Goal: Transaction & Acquisition: Purchase product/service

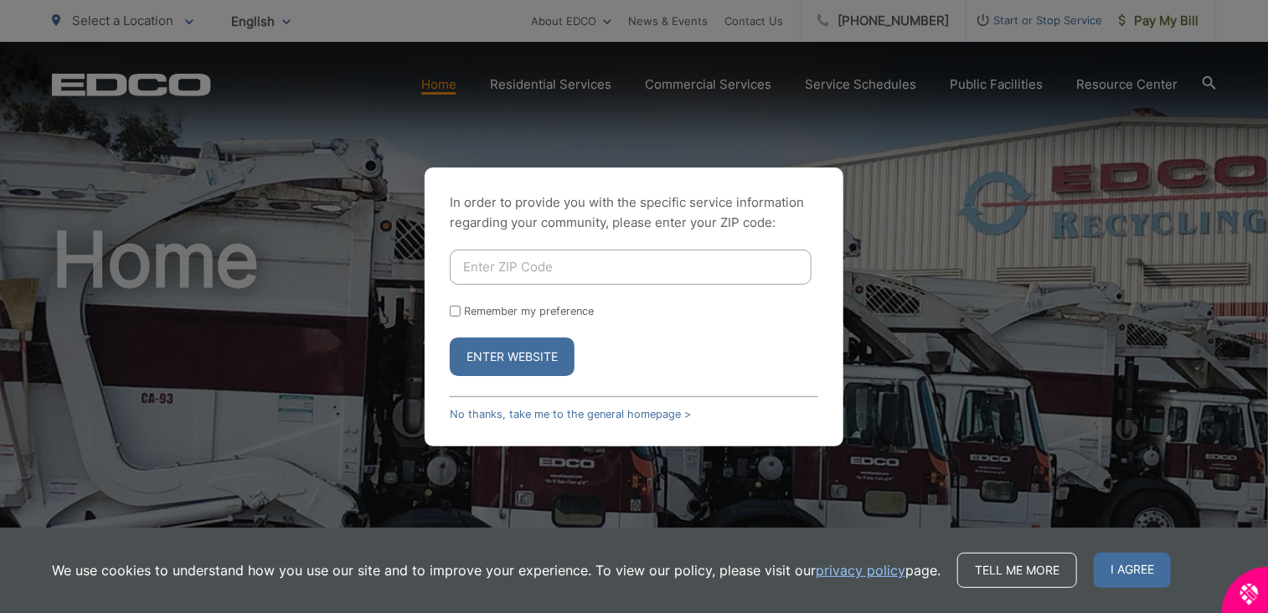
click at [633, 271] on input "Enter ZIP Code" at bounding box center [631, 266] width 362 height 35
type input "92028"
click at [456, 311] on input "Remember my preference" at bounding box center [455, 311] width 11 height 11
checkbox input "true"
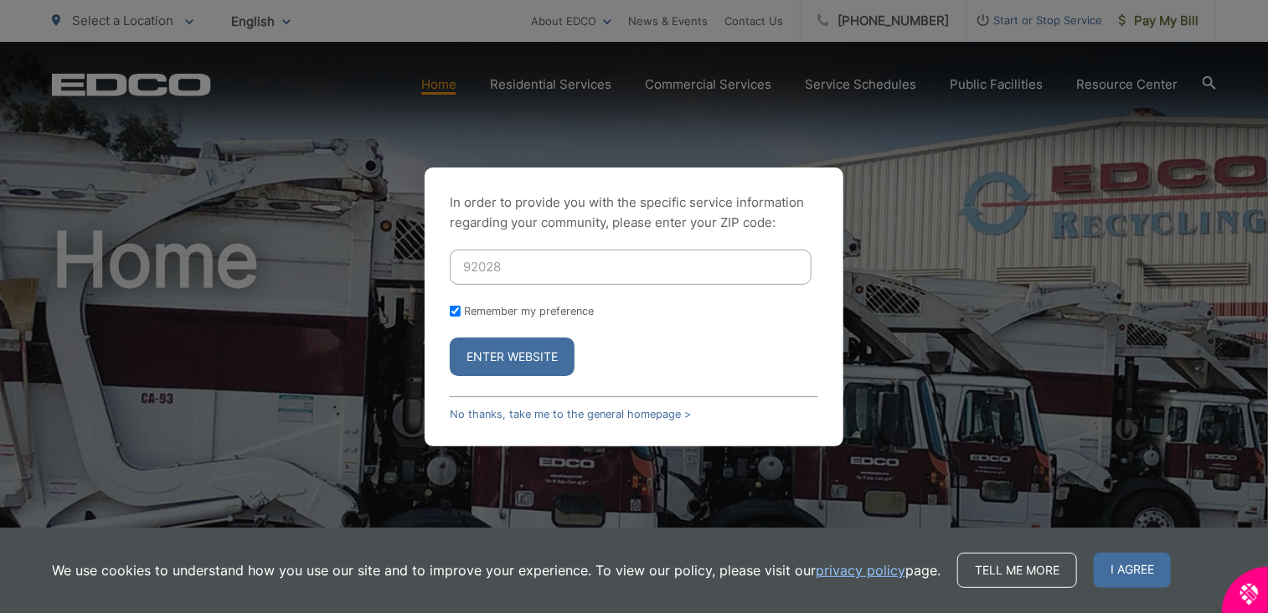
click at [502, 354] on button "Enter Website" at bounding box center [512, 356] width 125 height 39
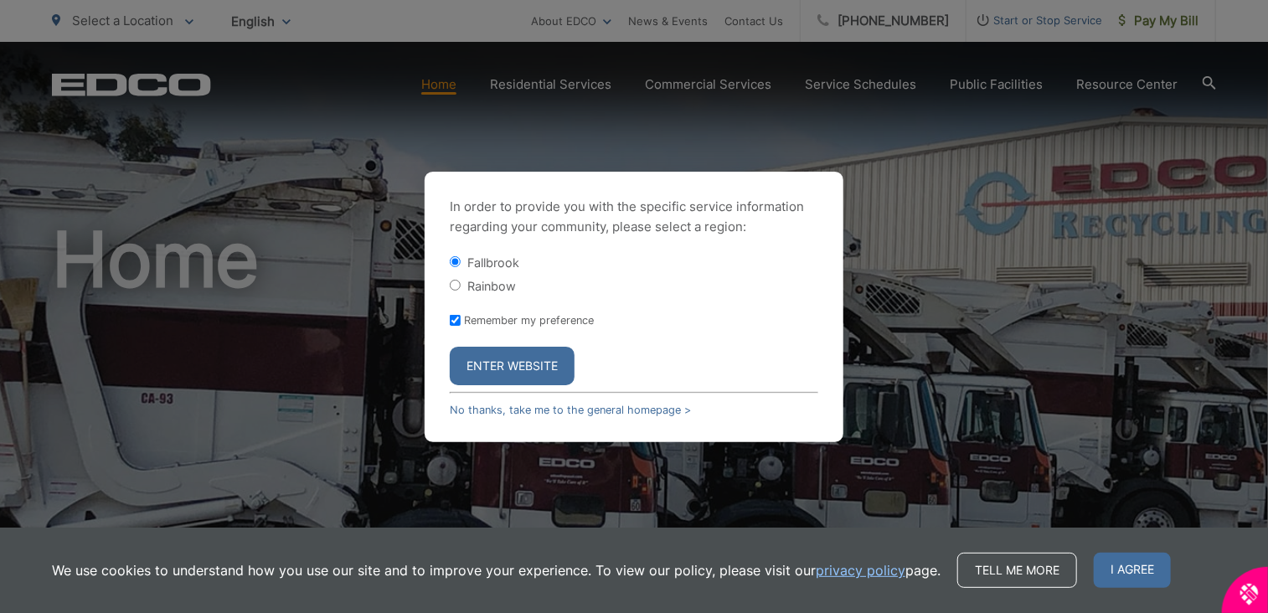
click at [525, 362] on button "Enter Website" at bounding box center [512, 366] width 125 height 39
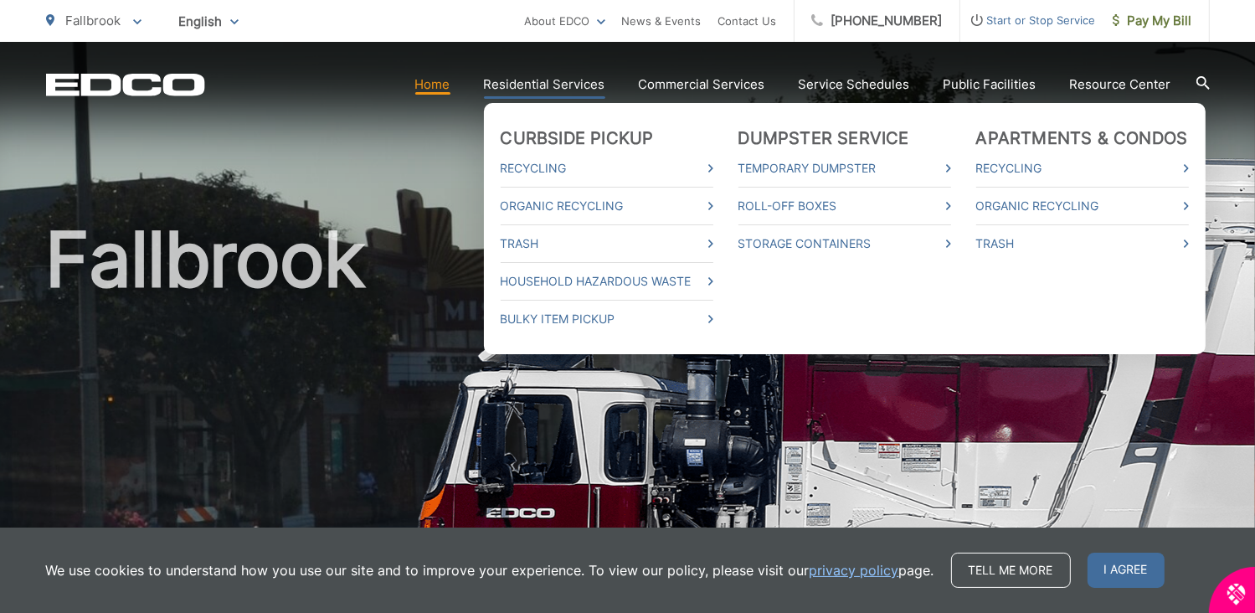
click at [563, 83] on link "Residential Services" at bounding box center [544, 85] width 121 height 20
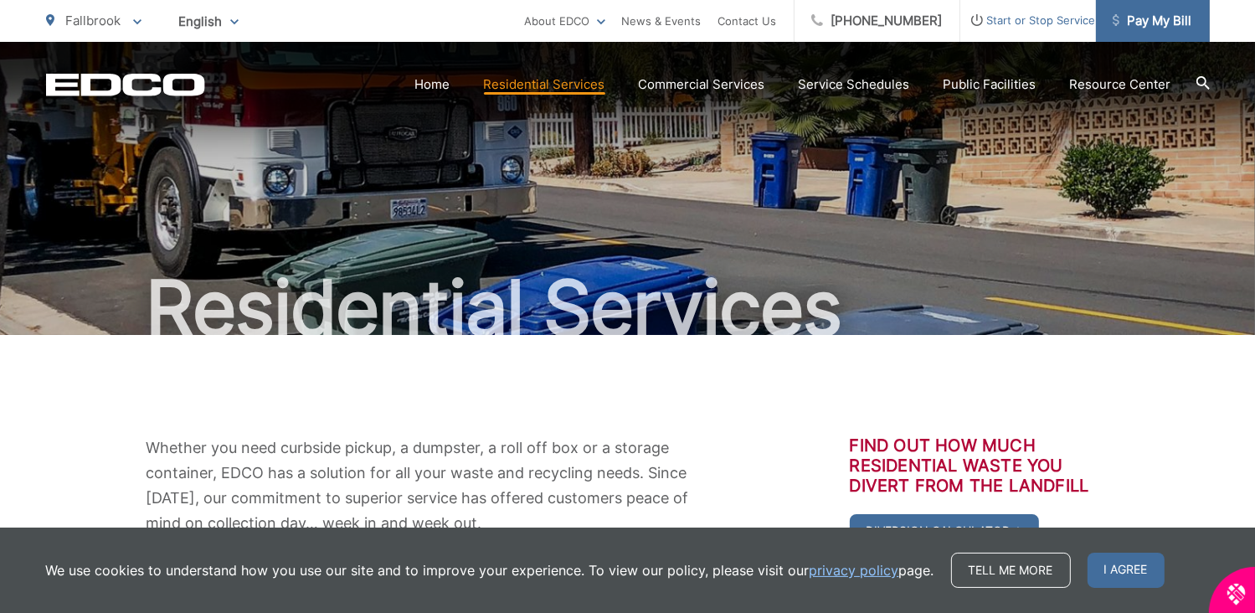
click at [1150, 23] on span "Pay My Bill" at bounding box center [1153, 21] width 80 height 20
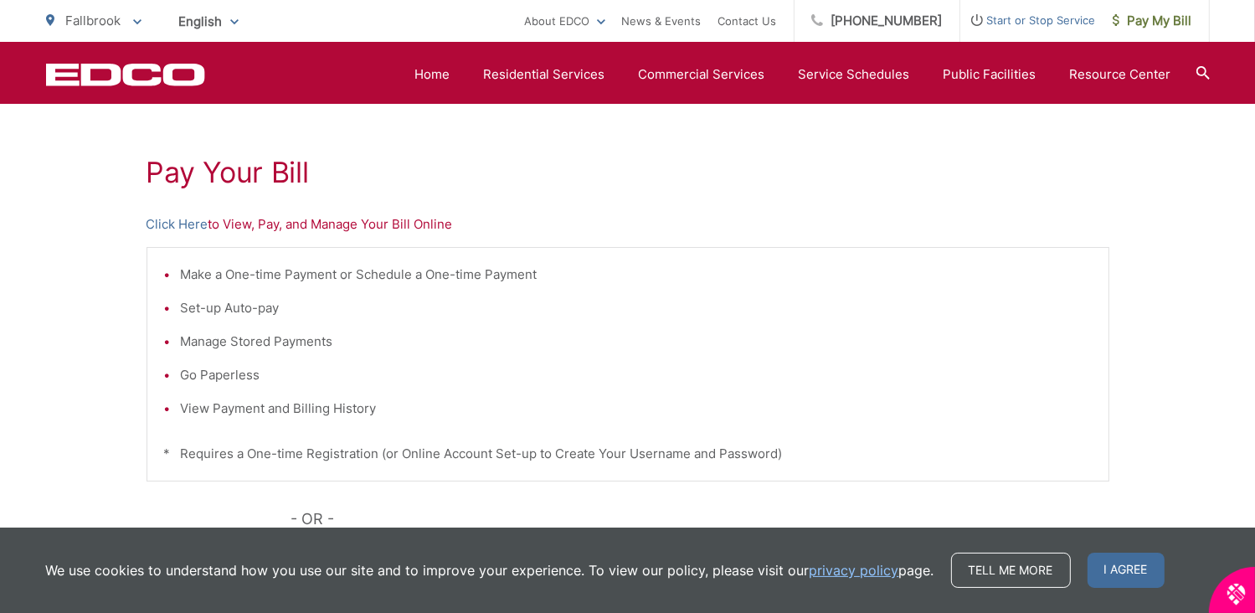
scroll to position [274, 0]
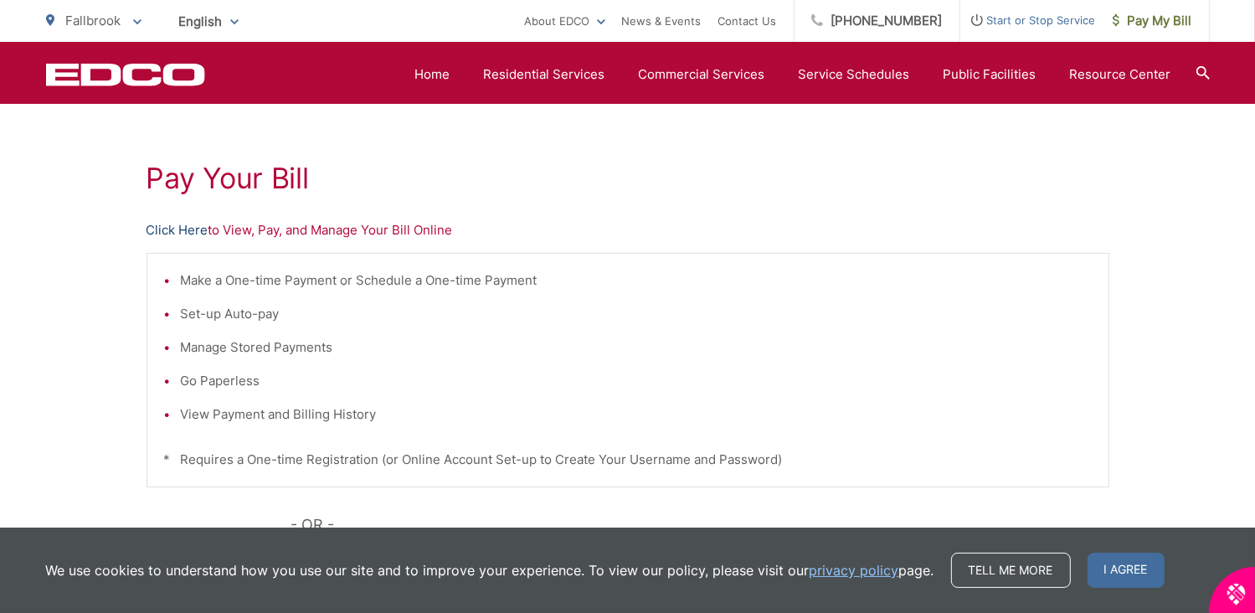
click at [180, 229] on link "Click Here" at bounding box center [178, 230] width 62 height 20
